Goal: Browse casually: Explore the website without a specific task or goal

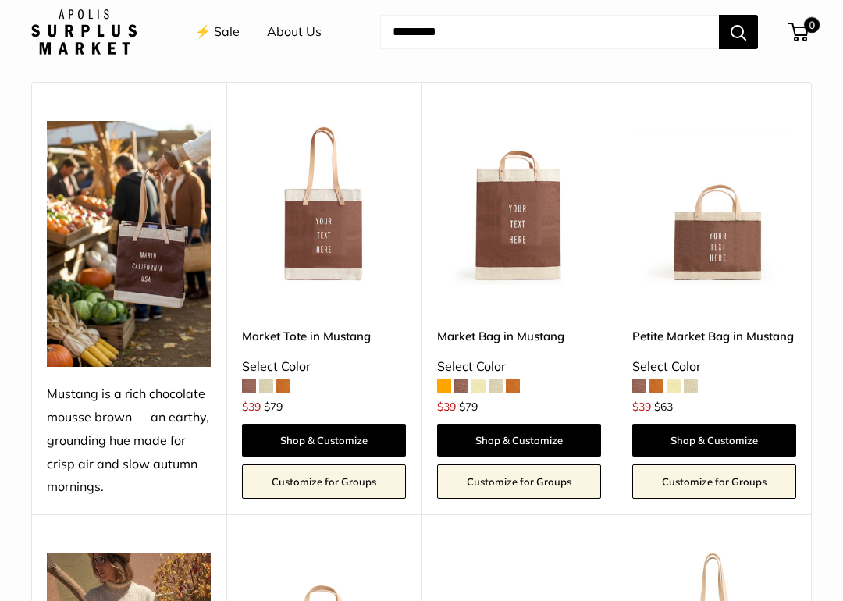
scroll to position [500, 0]
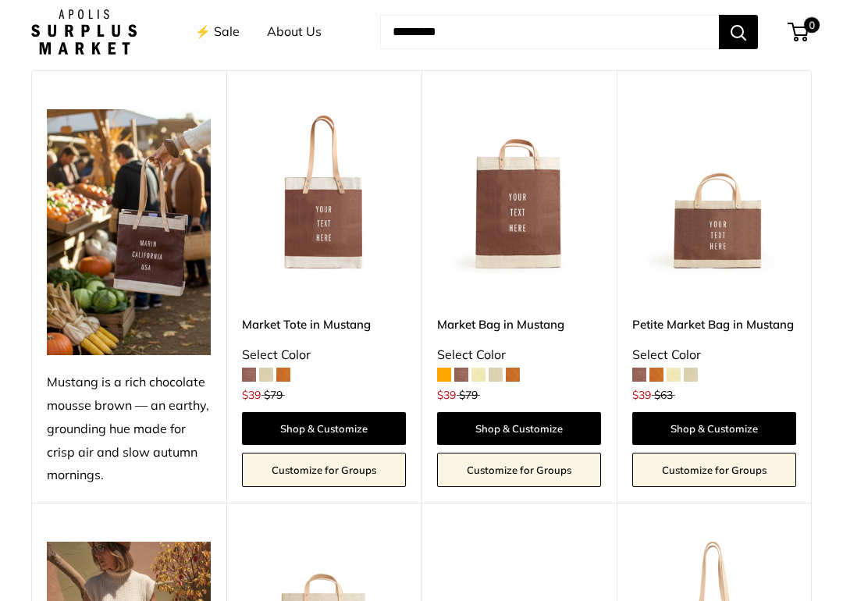
click at [698, 378] on span at bounding box center [691, 375] width 14 height 14
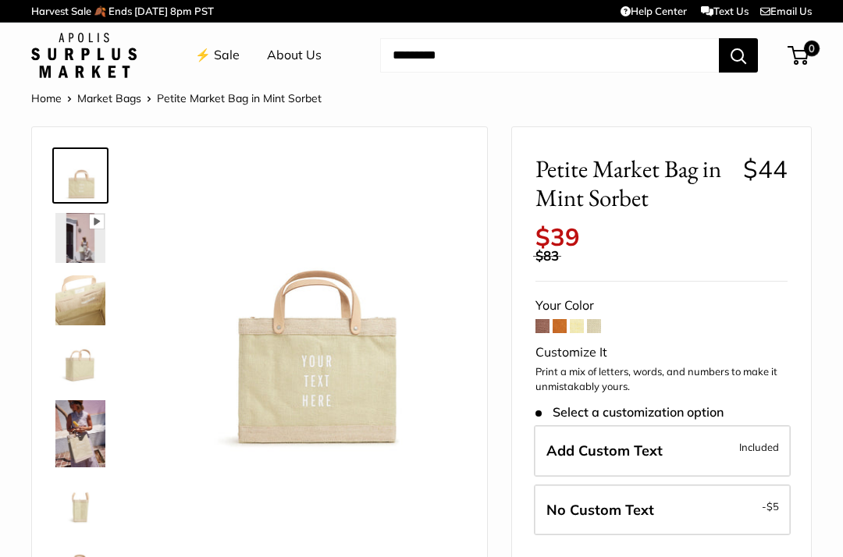
click at [575, 319] on span at bounding box center [577, 326] width 14 height 14
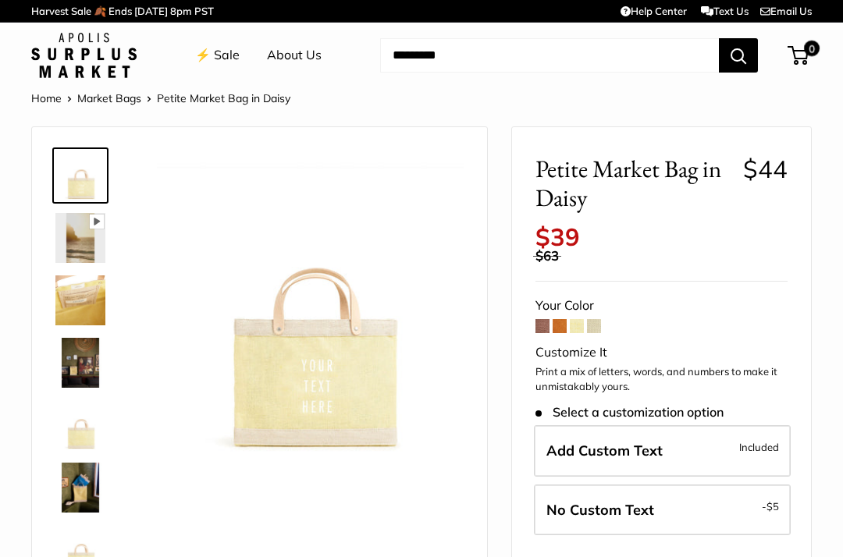
click at [600, 319] on span at bounding box center [594, 326] width 14 height 14
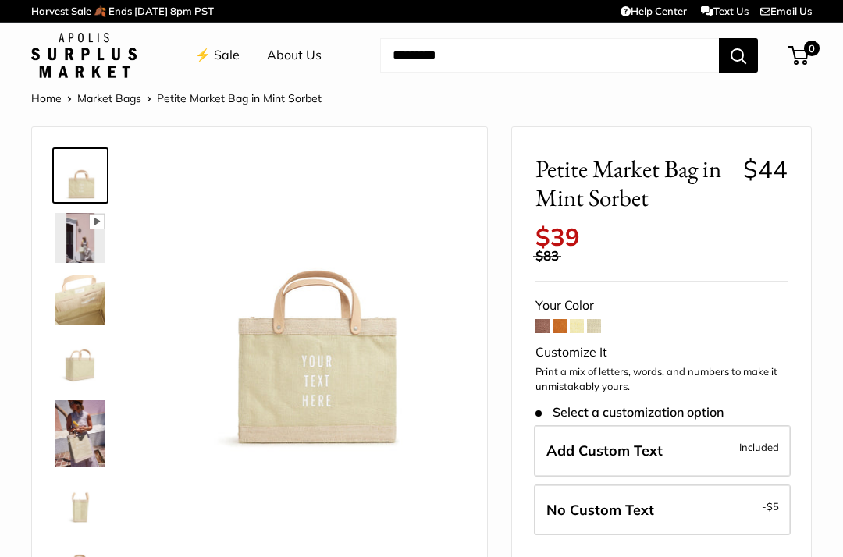
click at [557, 319] on span at bounding box center [560, 326] width 14 height 14
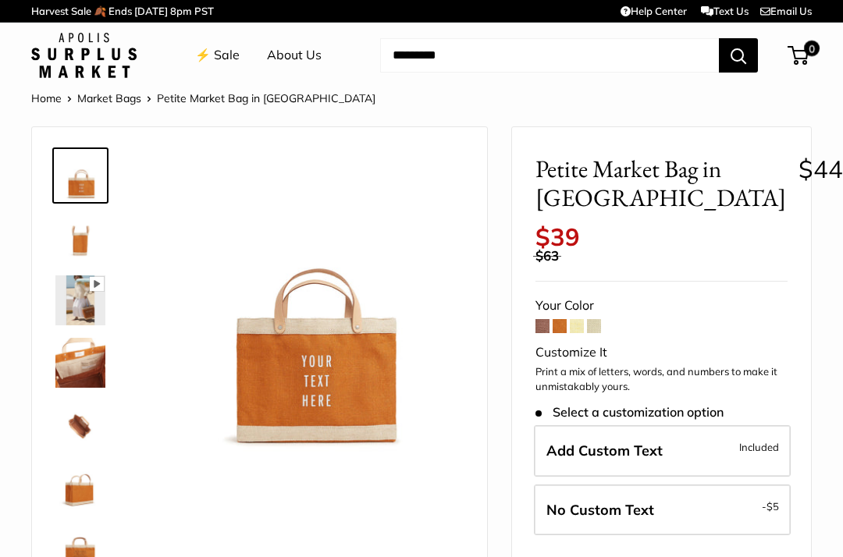
click at [539, 319] on span at bounding box center [542, 326] width 14 height 14
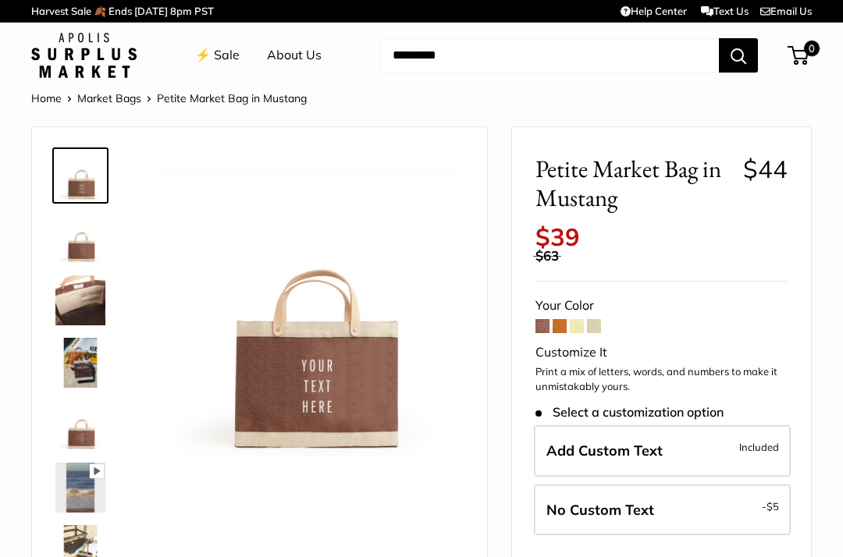
click at [81, 299] on img at bounding box center [80, 301] width 50 height 50
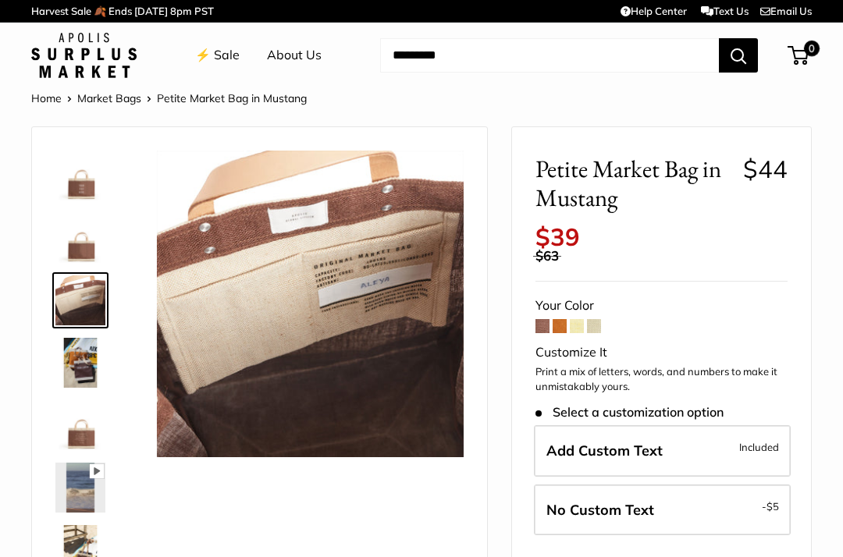
click at [84, 366] on img at bounding box center [80, 363] width 50 height 50
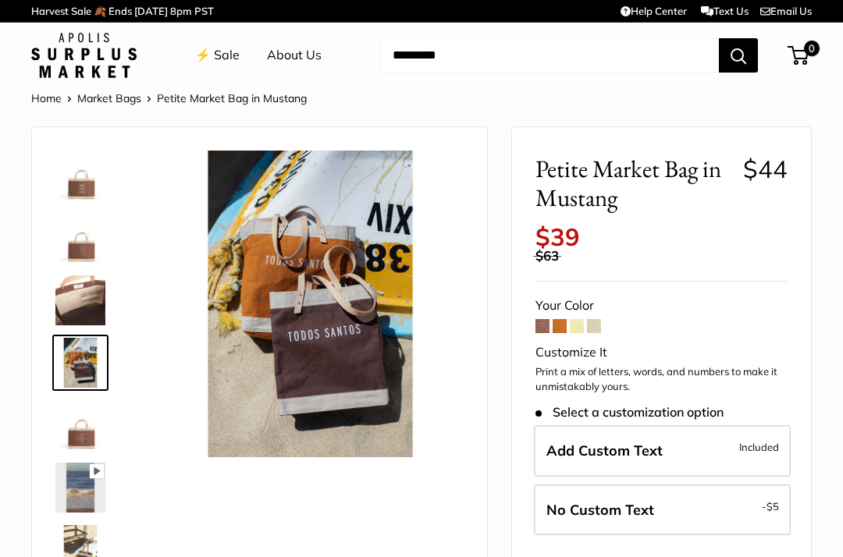
click at [87, 434] on img at bounding box center [80, 425] width 50 height 50
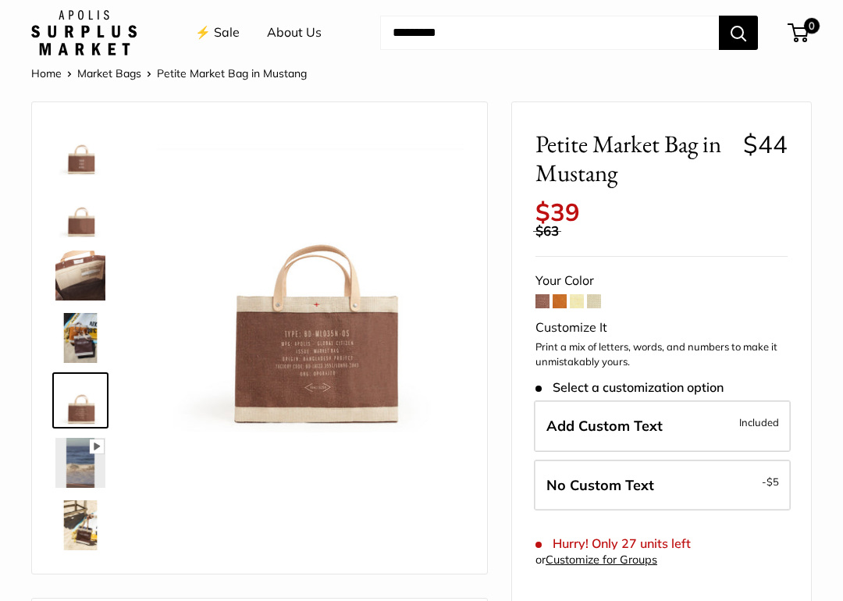
scroll to position [26, 0]
click at [87, 532] on img at bounding box center [80, 525] width 50 height 50
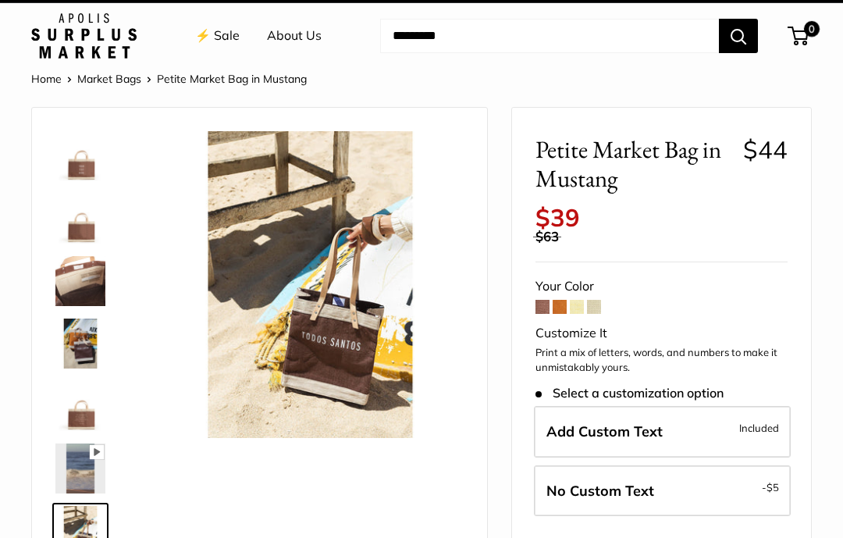
scroll to position [0, 0]
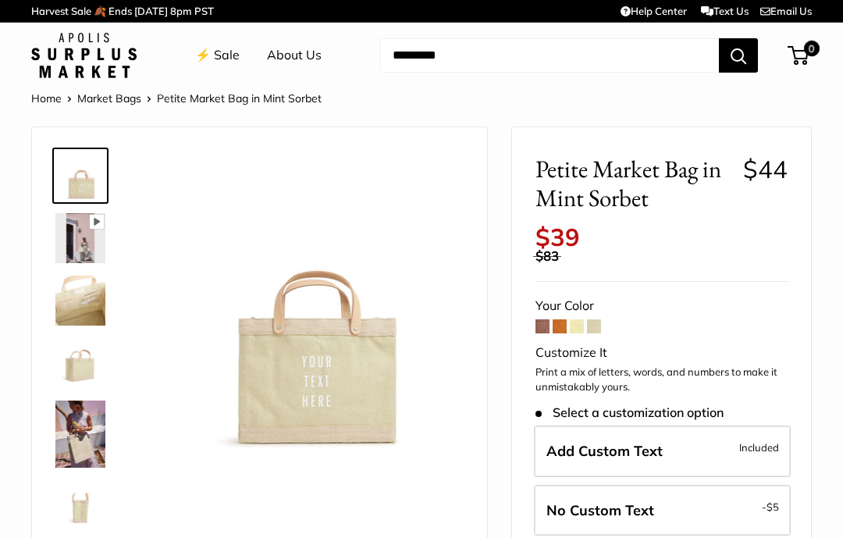
scroll to position [10, 0]
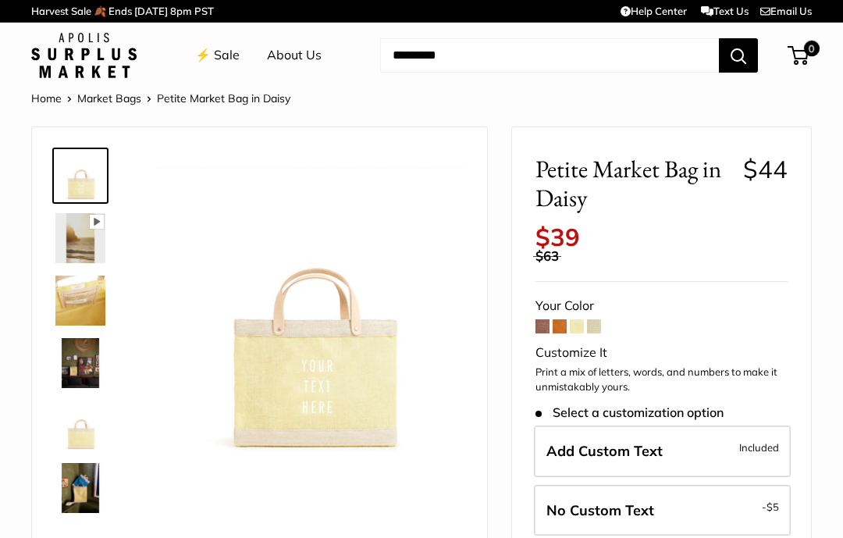
scroll to position [10, 0]
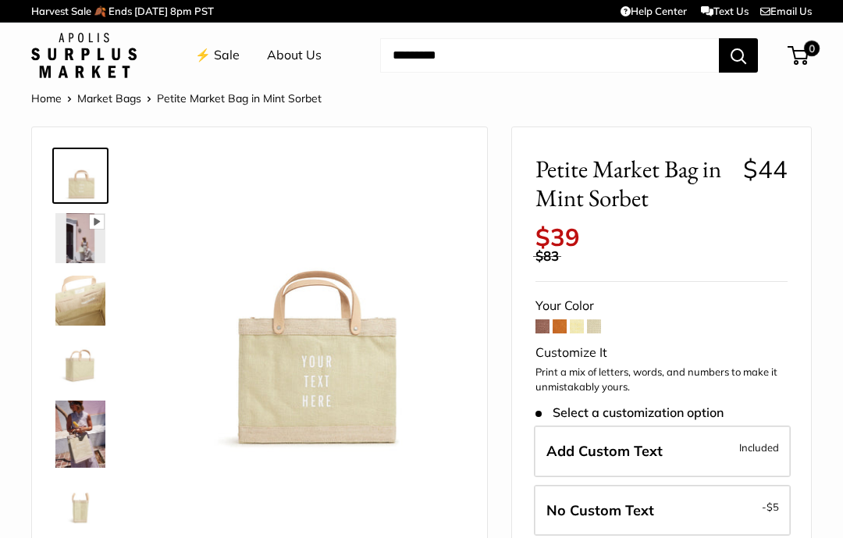
scroll to position [61, 0]
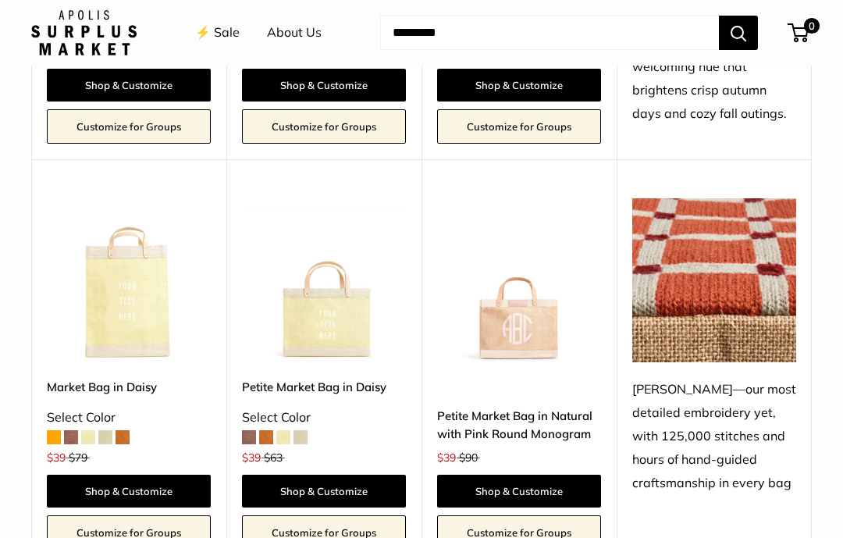
scroll to position [2108, 0]
